Goal: Information Seeking & Learning: Learn about a topic

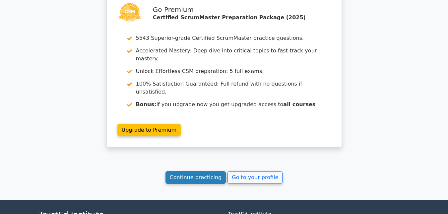
click at [211, 171] on link "Continue practicing" at bounding box center [195, 177] width 61 height 13
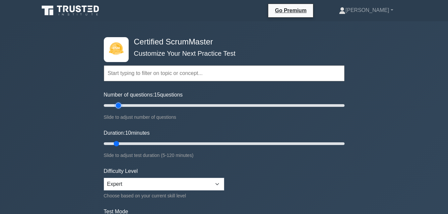
type input "15"
click at [119, 105] on input "Number of questions: 15 questions" at bounding box center [224, 105] width 240 height 8
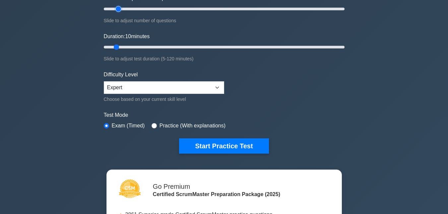
scroll to position [99, 0]
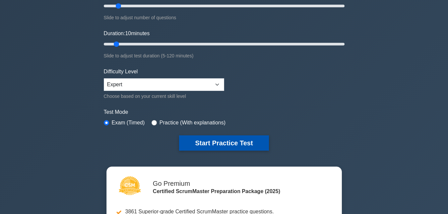
click at [225, 146] on button "Start Practice Test" at bounding box center [223, 142] width 89 height 15
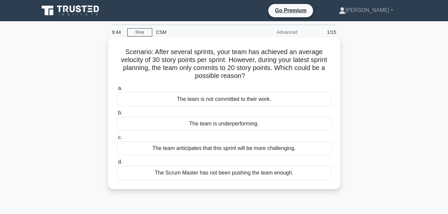
click at [258, 150] on div "The team anticipates that this sprint will be more challenging." at bounding box center [224, 148] width 215 height 14
click at [117, 139] on input "c. The team anticipates that this sprint will be more challenging." at bounding box center [117, 137] width 0 height 4
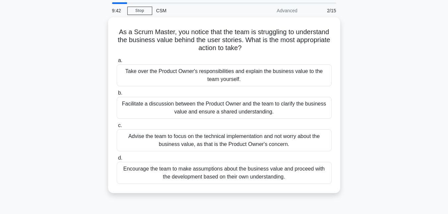
scroll to position [33, 0]
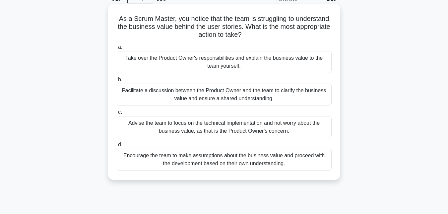
click at [216, 99] on div "Facilitate a discussion between the Product Owner and the team to clarify the b…" at bounding box center [224, 94] width 215 height 22
click at [117, 82] on input "b. Facilitate a discussion between the Product Owner and the team to clarify th…" at bounding box center [117, 80] width 0 height 4
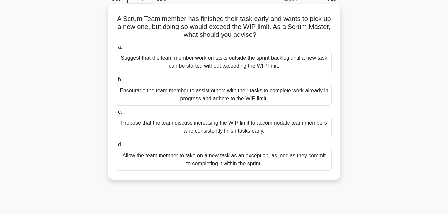
click at [228, 99] on div "Encourage the team member to assist others with their tasks to complete work al…" at bounding box center [224, 94] width 215 height 22
click at [117, 82] on input "b. Encourage the team member to assist others with their tasks to complete work…" at bounding box center [117, 80] width 0 height 4
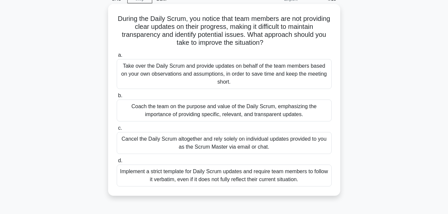
click at [245, 110] on div "Coach the team on the purpose and value of the Daily Scrum, emphasizing the imp…" at bounding box center [224, 110] width 215 height 22
click at [117, 98] on input "b. Coach the team on the purpose and value of the Daily Scrum, emphasizing the …" at bounding box center [117, 95] width 0 height 4
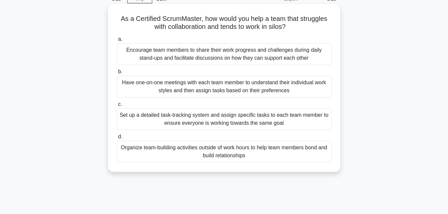
click at [221, 53] on div "Encourage team members to share their work progress and challenges during daily…" at bounding box center [224, 54] width 215 height 22
click at [117, 41] on input "a. Encourage team members to share their work progress and challenges during da…" at bounding box center [117, 39] width 0 height 4
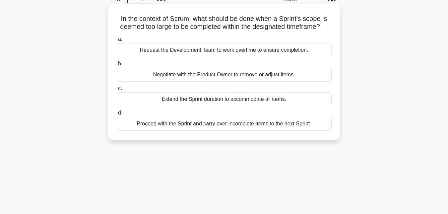
click at [212, 131] on div "Proceed with the Sprint and carry over incomplete items to the next Sprint." at bounding box center [224, 124] width 215 height 14
click at [117, 115] on input "d. Proceed with the Sprint and carry over incomplete items to the next Sprint." at bounding box center [117, 113] width 0 height 4
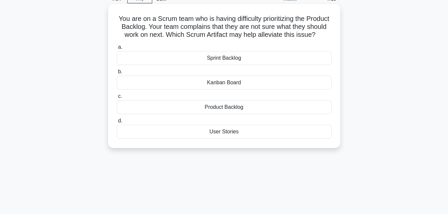
click at [233, 114] on div "Product Backlog" at bounding box center [224, 107] width 215 height 14
click at [117, 98] on input "c. Product Backlog" at bounding box center [117, 96] width 0 height 4
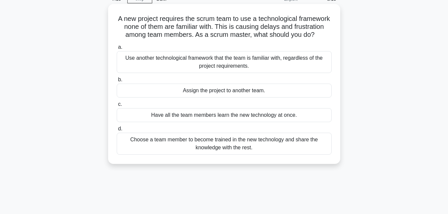
click at [217, 151] on div "Choose a team member to become trained in the new technology and share the know…" at bounding box center [224, 144] width 215 height 22
click at [117, 131] on input "d. Choose a team member to become trained in the new technology and share the k…" at bounding box center [117, 129] width 0 height 4
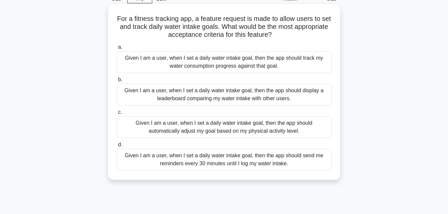
click at [199, 160] on div "Given I am a user, when I set a daily water intake goal, then the app should se…" at bounding box center [224, 159] width 215 height 22
click at [117, 147] on input "d. Given I am a user, when I set a daily water intake goal, then the app should…" at bounding box center [117, 144] width 0 height 4
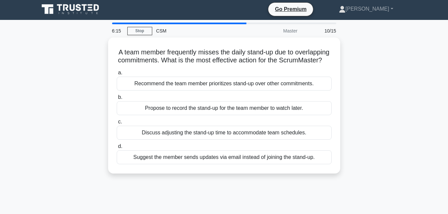
scroll to position [0, 0]
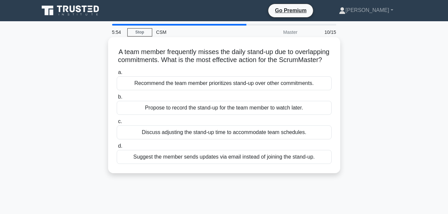
click at [226, 90] on div "Recommend the team member prioritizes stand-up over other commitments." at bounding box center [224, 83] width 215 height 14
click at [117, 75] on input "a. Recommend the team member prioritizes stand-up over other commitments." at bounding box center [117, 72] width 0 height 4
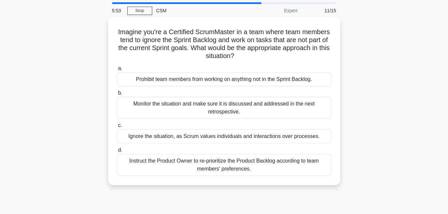
scroll to position [33, 0]
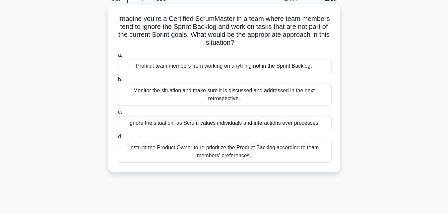
click at [229, 96] on div "Monitor the situation and make sure it is discussed and addressed in the next r…" at bounding box center [224, 94] width 215 height 22
click at [117, 82] on input "b. Monitor the situation and make sure it is discussed and addressed in the nex…" at bounding box center [117, 80] width 0 height 4
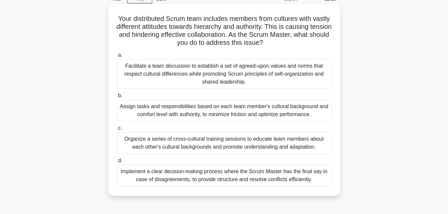
click at [221, 73] on div "Facilitate a team discussion to establish a set of agreed-upon values and norms…" at bounding box center [224, 74] width 215 height 30
click at [117, 57] on input "a. Facilitate a team discussion to establish a set of agreed-upon values and no…" at bounding box center [117, 55] width 0 height 4
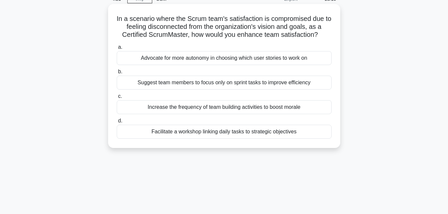
click at [229, 135] on div "Facilitate a workshop linking daily tasks to strategic objectives" at bounding box center [224, 132] width 215 height 14
click at [117, 123] on input "d. Facilitate a workshop linking daily tasks to strategic objectives" at bounding box center [117, 121] width 0 height 4
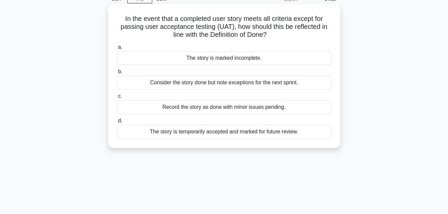
click at [224, 59] on div "The story is marked incomplete." at bounding box center [224, 58] width 215 height 14
click at [117, 49] on input "a. The story is marked incomplete." at bounding box center [117, 47] width 0 height 4
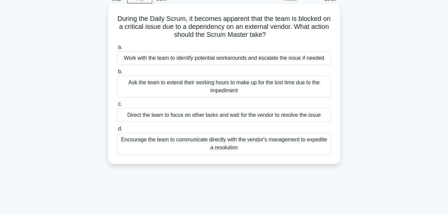
click at [195, 59] on div "Work with the team to identify potential workarounds and escalate the issue if …" at bounding box center [224, 58] width 215 height 14
click at [117, 49] on input "a. Work with the team to identify potential workarounds and escalate the issue …" at bounding box center [117, 47] width 0 height 4
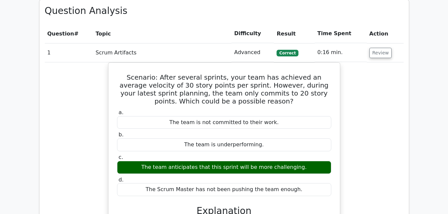
scroll to position [530, 0]
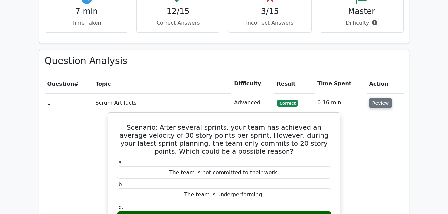
click at [374, 98] on button "Review" at bounding box center [380, 103] width 23 height 10
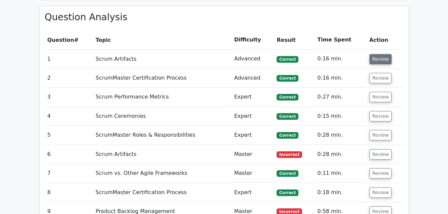
scroll to position [629, 0]
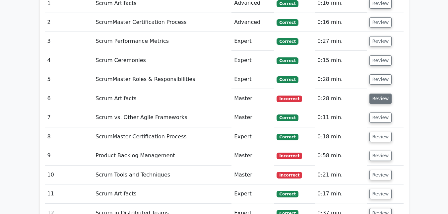
click at [373, 93] on button "Review" at bounding box center [380, 98] width 23 height 10
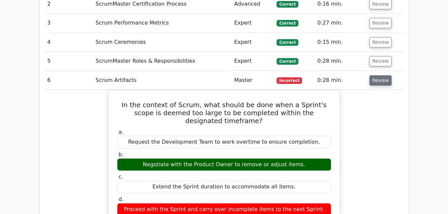
scroll to position [663, 0]
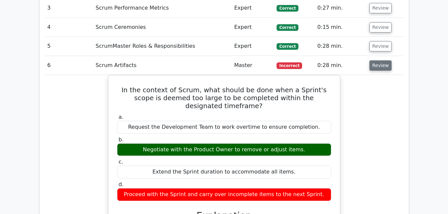
click at [372, 60] on button "Review" at bounding box center [380, 65] width 23 height 10
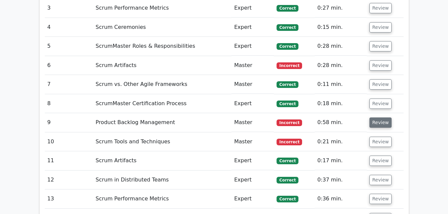
click at [370, 117] on button "Review" at bounding box center [380, 122] width 23 height 10
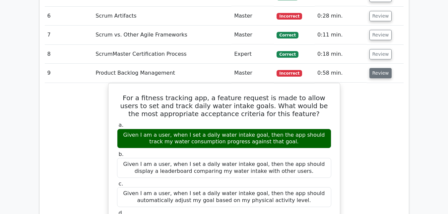
scroll to position [729, 0]
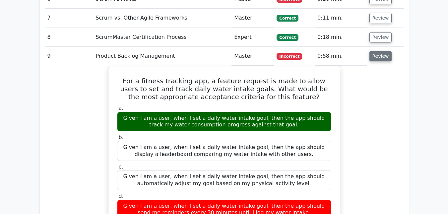
click at [373, 51] on button "Review" at bounding box center [380, 56] width 23 height 10
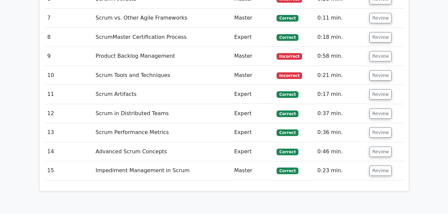
click at [380, 66] on td "Review" at bounding box center [384, 75] width 37 height 19
click at [378, 70] on button "Review" at bounding box center [380, 75] width 23 height 10
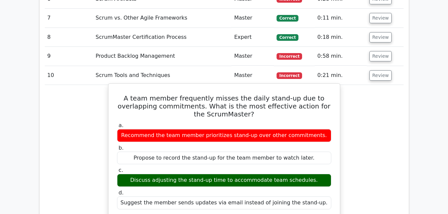
drag, startPoint x: 133, startPoint y: 82, endPoint x: 313, endPoint y: 193, distance: 211.0
copy div "A team member frequently misses the daily stand-up due to overlapping commitmen…"
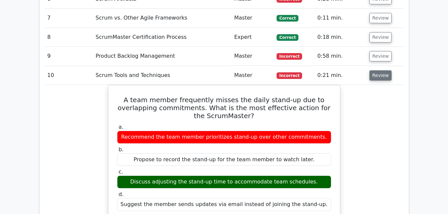
click at [372, 70] on button "Review" at bounding box center [380, 75] width 23 height 10
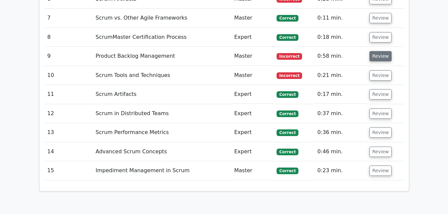
click at [378, 51] on button "Review" at bounding box center [380, 56] width 23 height 10
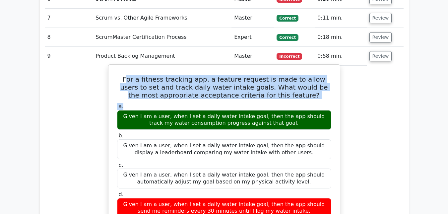
drag, startPoint x: 123, startPoint y: 65, endPoint x: 156, endPoint y: 87, distance: 40.1
click at [156, 87] on div "For a fitness tracking app, a feature request is made to allow users to set and…" at bounding box center [224, 212] width 226 height 290
click at [143, 75] on h5 "For a fitness tracking app, a feature request is made to allow users to set and…" at bounding box center [223, 87] width 215 height 24
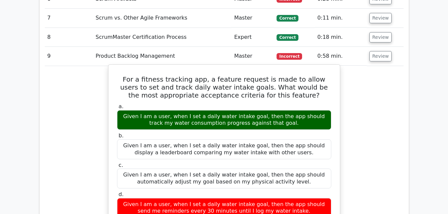
drag, startPoint x: 121, startPoint y: 64, endPoint x: 303, endPoint y: 193, distance: 223.2
click at [304, 198] on div "For a fitness tracking app, a feature request is made to allow users to set and…" at bounding box center [224, 212] width 226 height 290
copy div "For a fitness tracking app, a feature request is made to allow users to set and…"
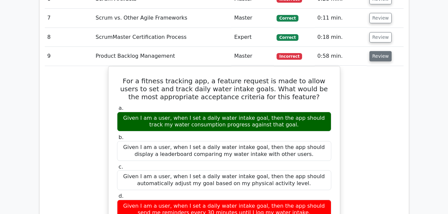
click at [373, 51] on button "Review" at bounding box center [380, 56] width 23 height 10
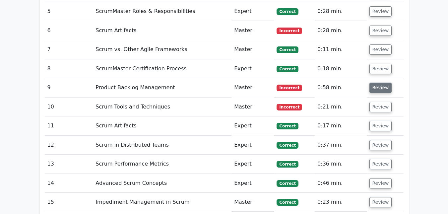
scroll to position [629, 0]
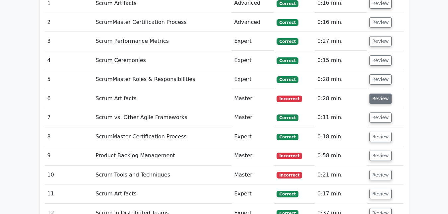
click at [375, 93] on button "Review" at bounding box center [380, 98] width 23 height 10
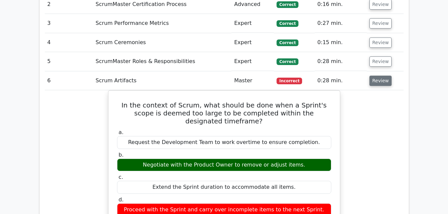
scroll to position [663, 0]
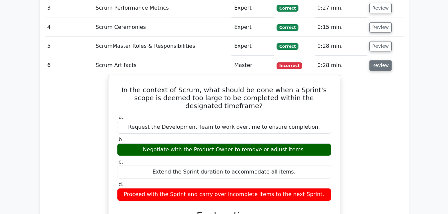
click at [379, 60] on button "Review" at bounding box center [380, 65] width 23 height 10
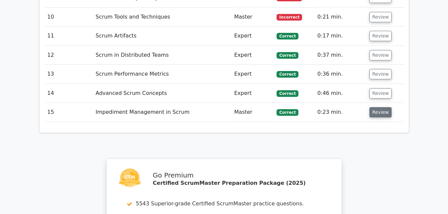
scroll to position [795, 0]
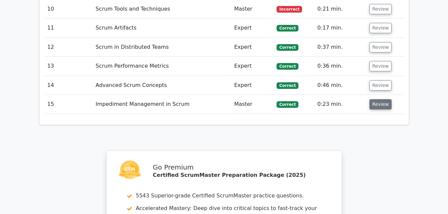
click at [376, 99] on button "Review" at bounding box center [380, 104] width 23 height 10
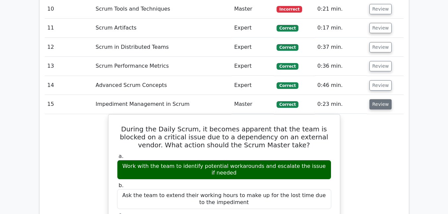
click at [376, 99] on button "Review" at bounding box center [380, 104] width 23 height 10
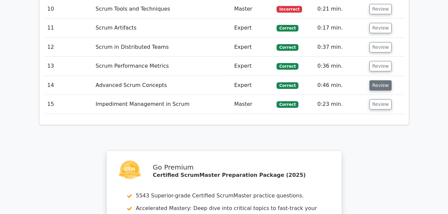
click at [374, 80] on button "Review" at bounding box center [380, 85] width 23 height 10
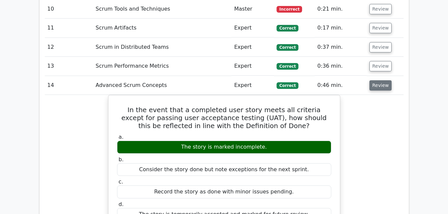
click at [374, 80] on button "Review" at bounding box center [380, 85] width 23 height 10
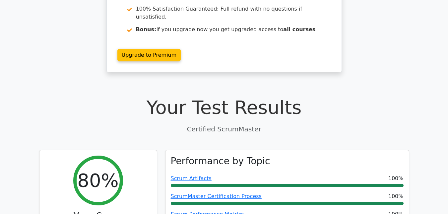
scroll to position [0, 0]
